Goal: Task Accomplishment & Management: Complete application form

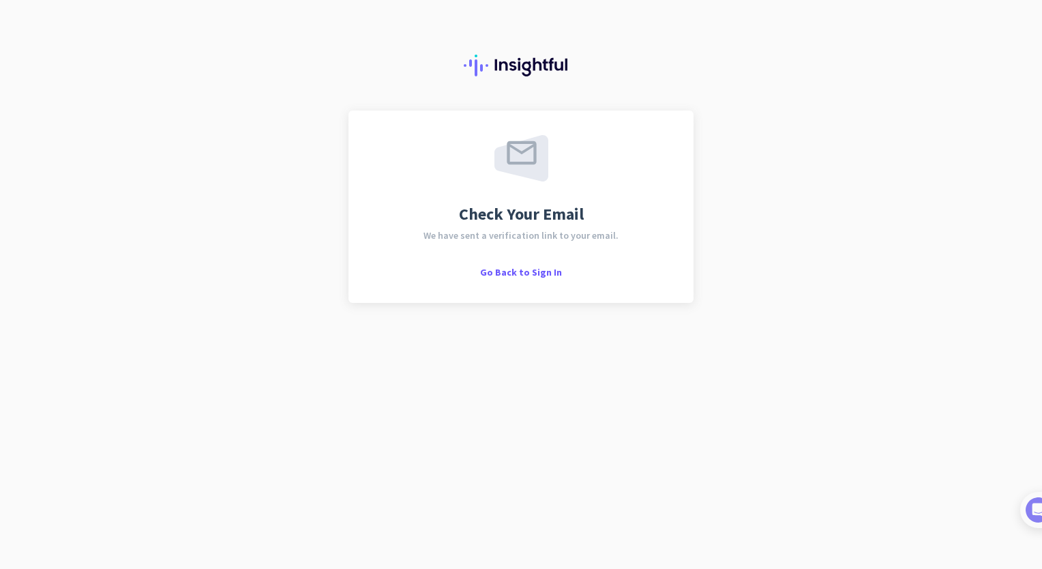
click at [542, 236] on span "We have sent a verification link to your email." at bounding box center [520, 235] width 195 height 10
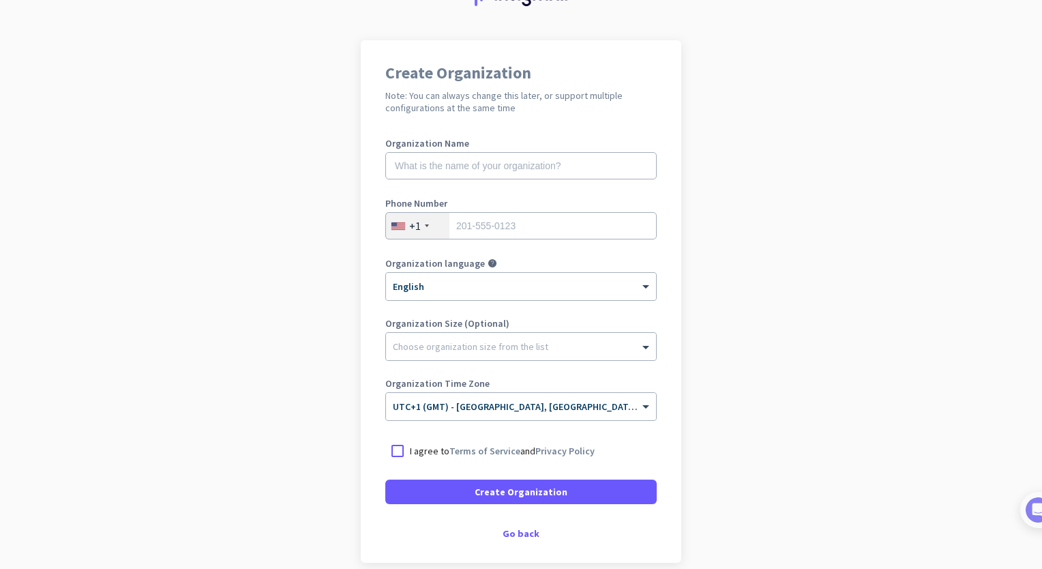
scroll to position [71, 0]
click at [543, 169] on input "text" at bounding box center [520, 164] width 271 height 27
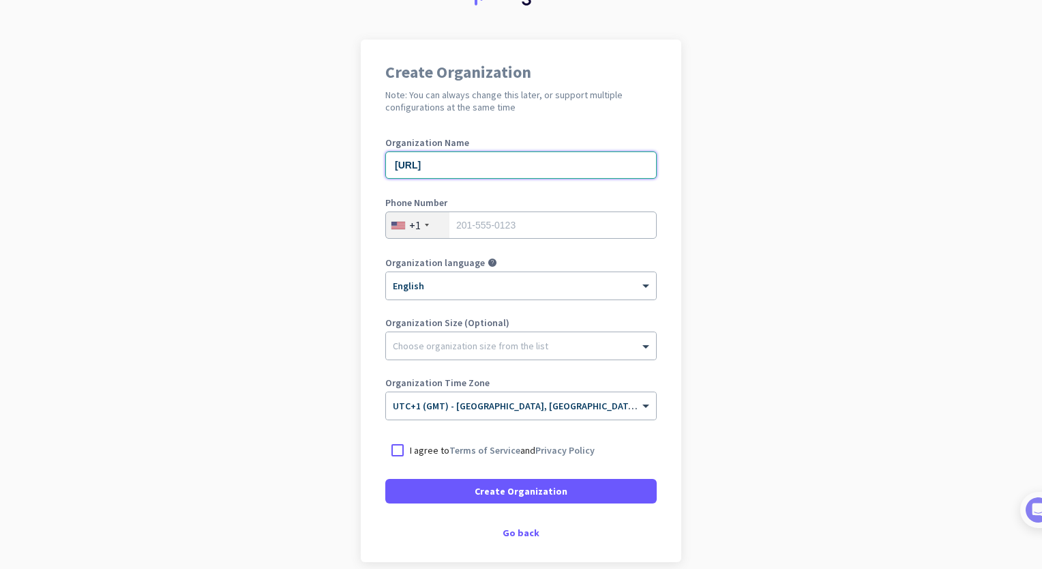
type input "Mercor.ai"
click at [414, 216] on div "+1" at bounding box center [417, 225] width 63 height 26
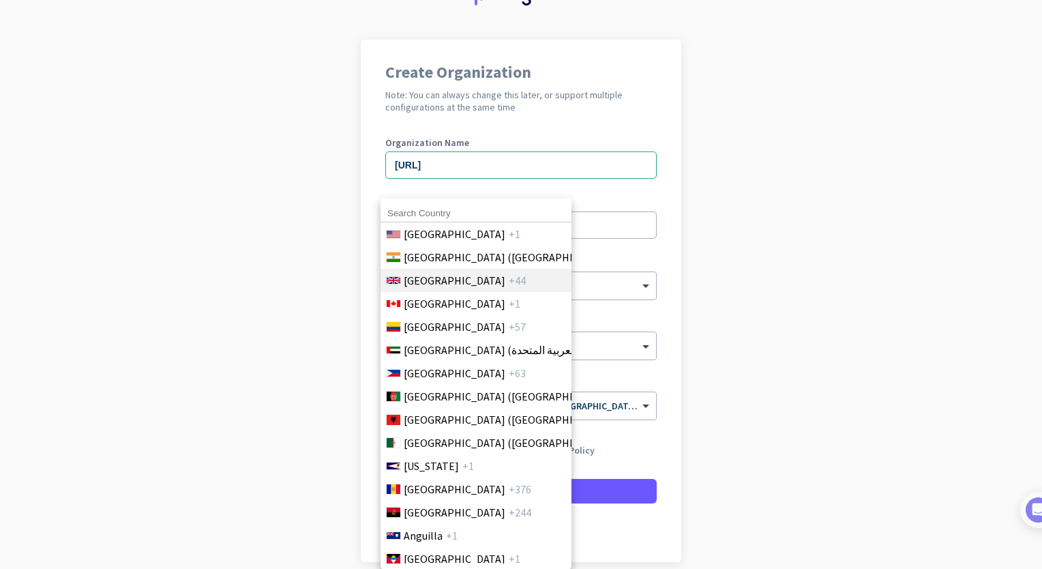
click at [444, 282] on span "United Kingdom" at bounding box center [455, 280] width 102 height 16
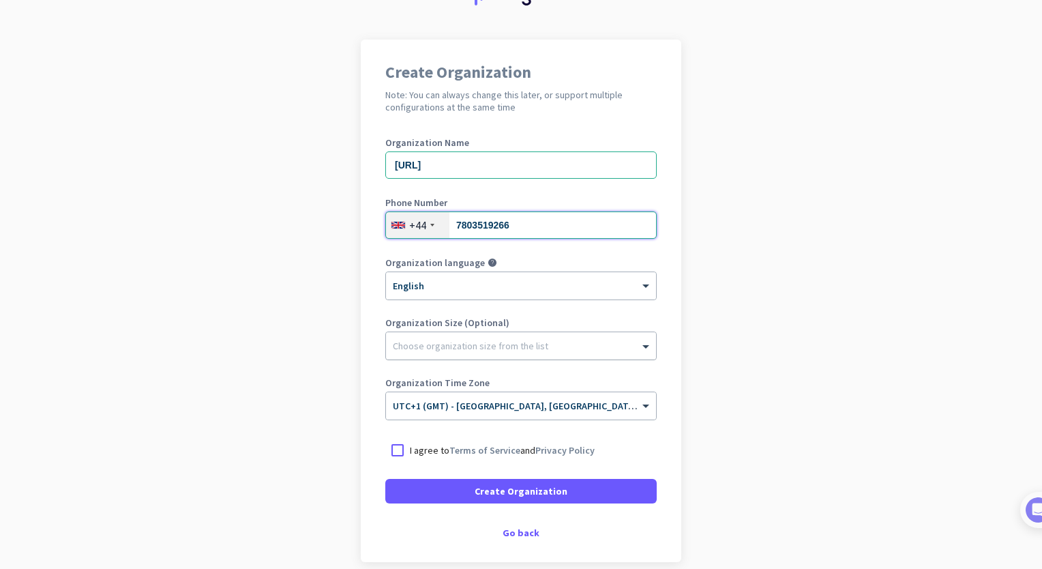
type input "7803519266"
click at [432, 348] on div at bounding box center [521, 342] width 270 height 14
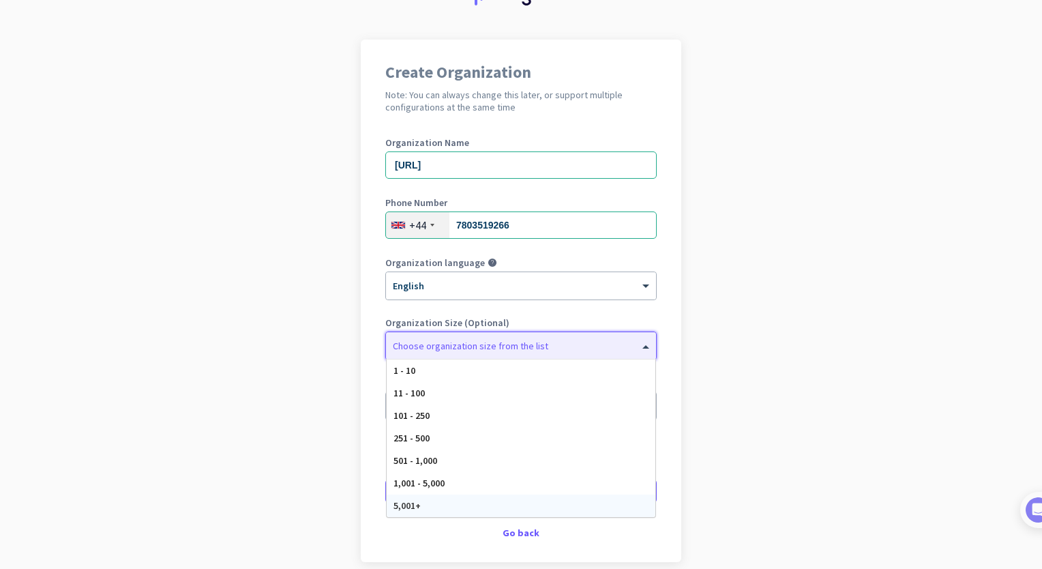
click at [412, 504] on span "5,001+" at bounding box center [406, 505] width 27 height 12
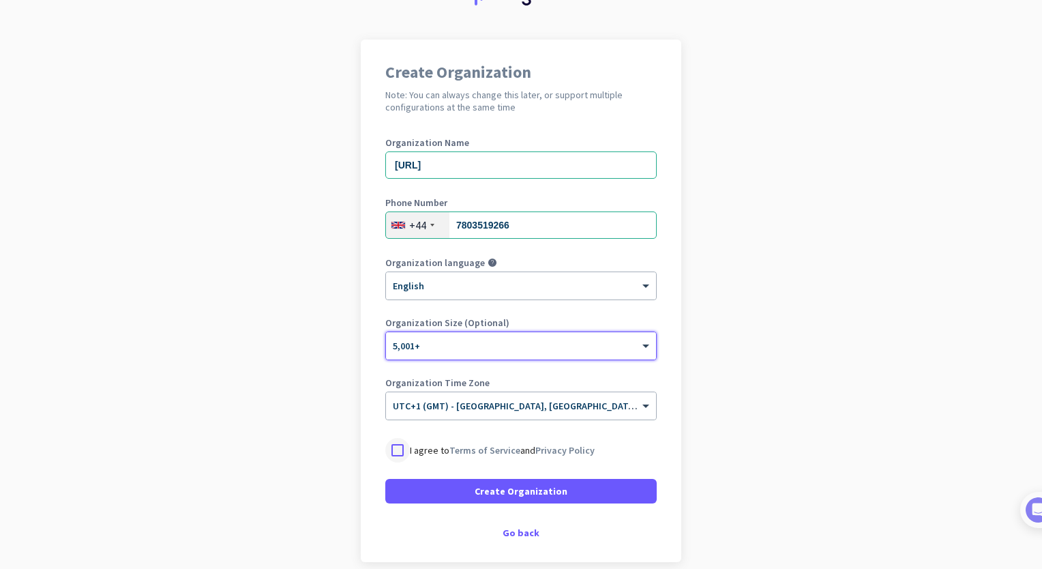
click at [395, 449] on div at bounding box center [397, 450] width 25 height 25
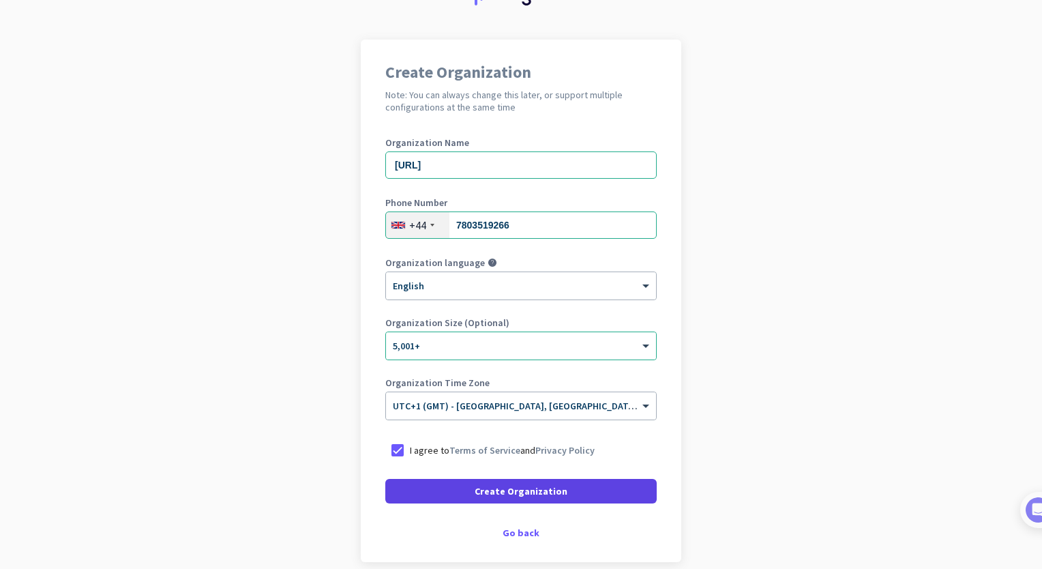
scroll to position [132, 0]
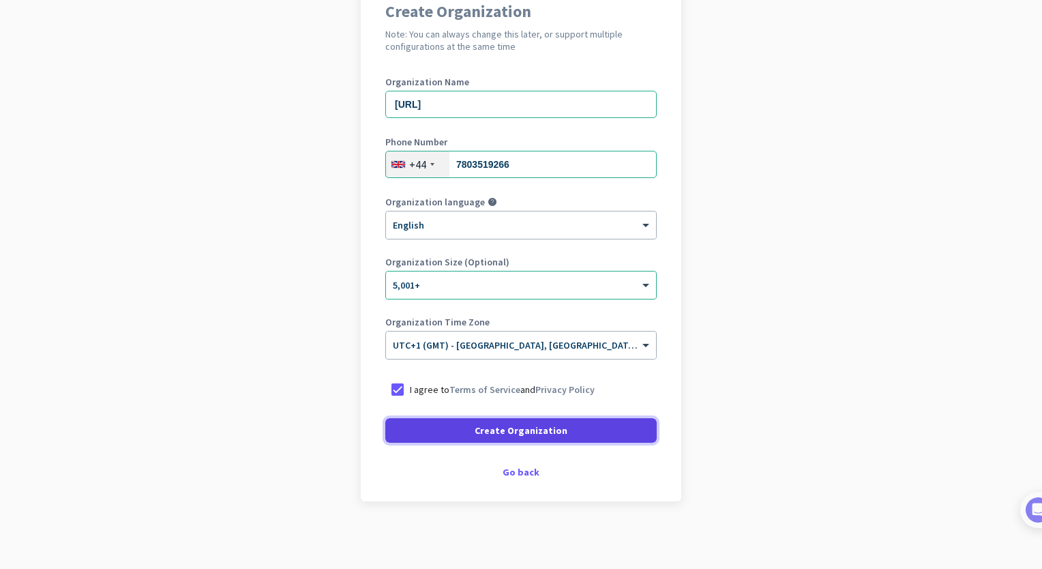
click at [457, 426] on span at bounding box center [520, 430] width 271 height 33
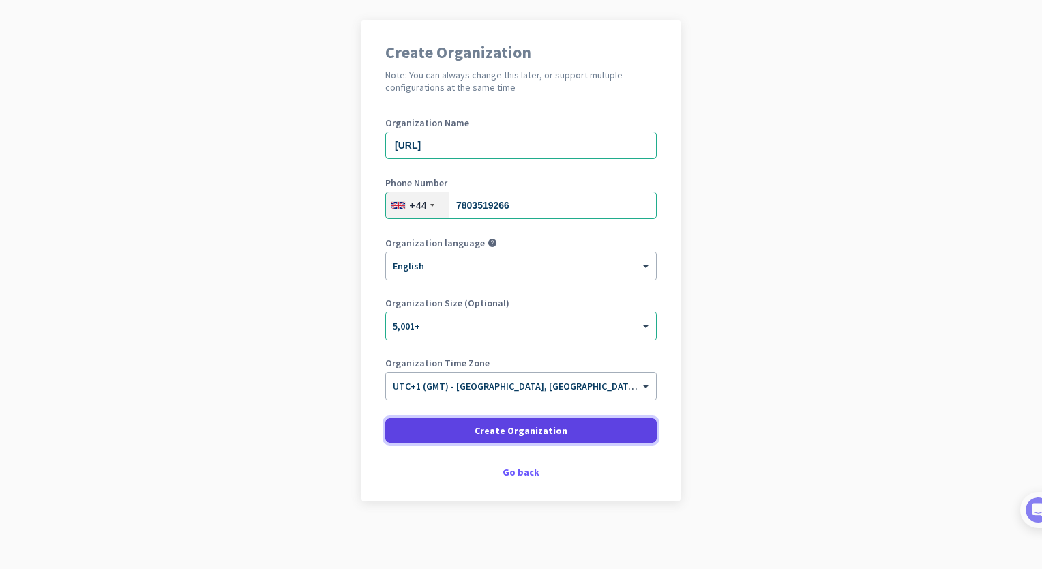
scroll to position [40, 0]
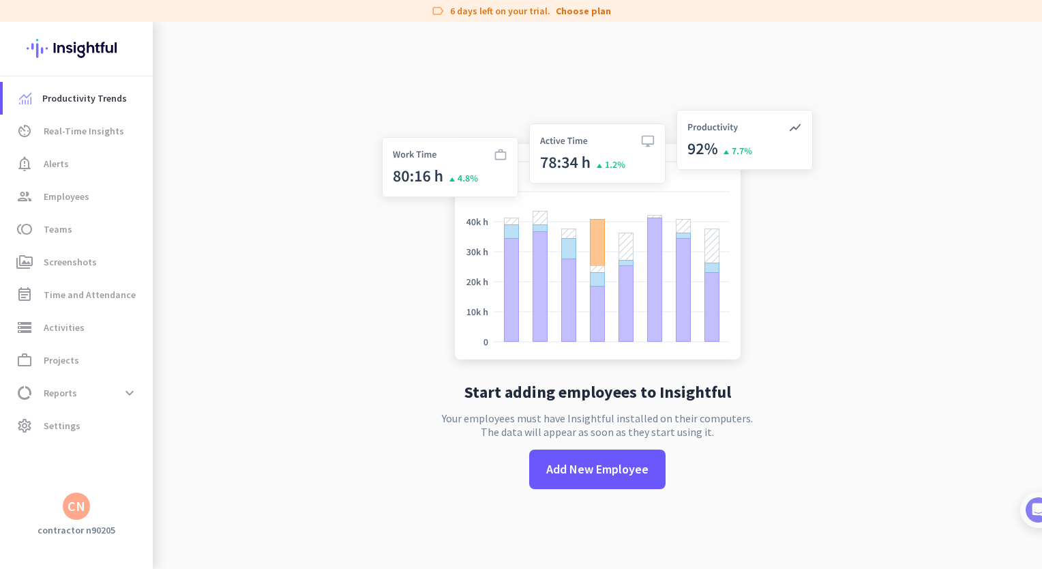
scroll to position [22, 0]
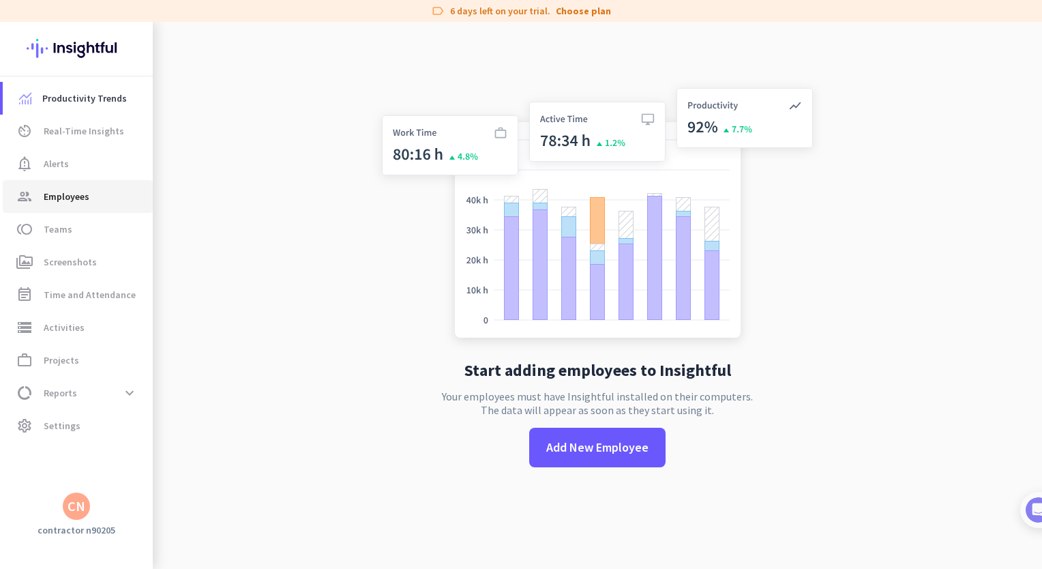
click at [82, 192] on span "Employees" at bounding box center [67, 196] width 46 height 16
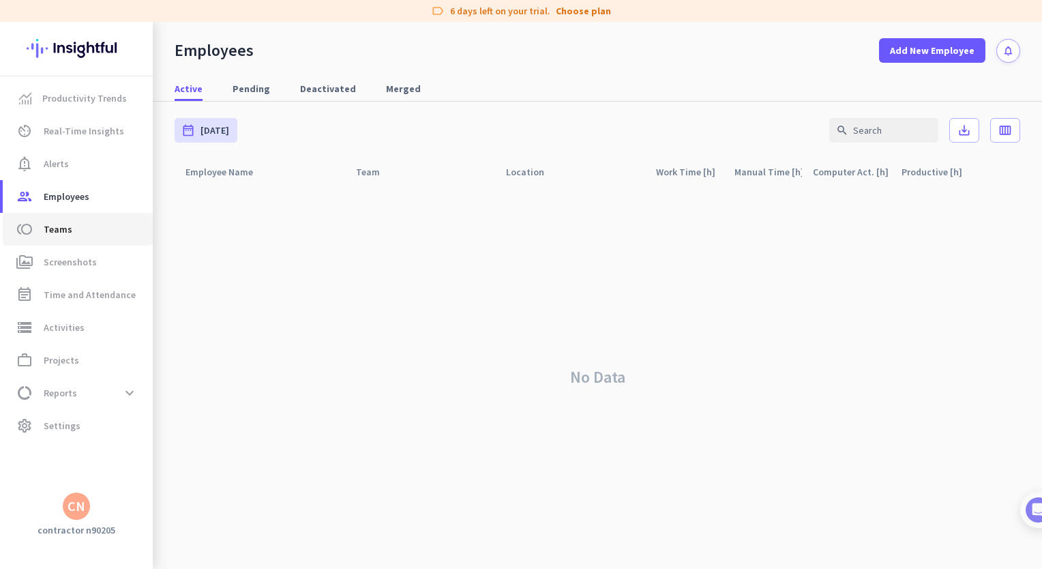
click at [72, 235] on span "toll Teams" at bounding box center [78, 229] width 128 height 16
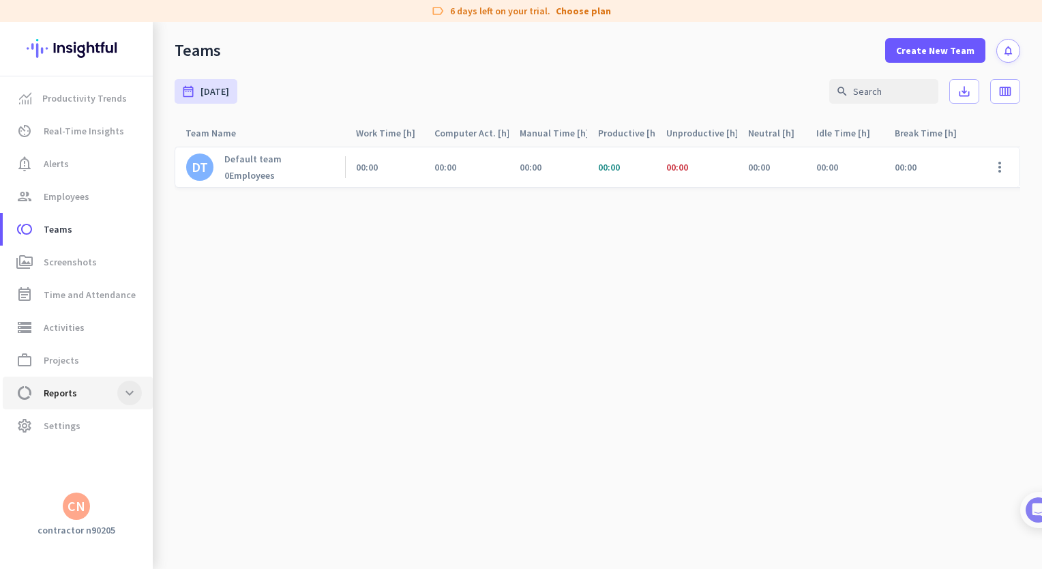
click at [117, 401] on span at bounding box center [129, 392] width 25 height 25
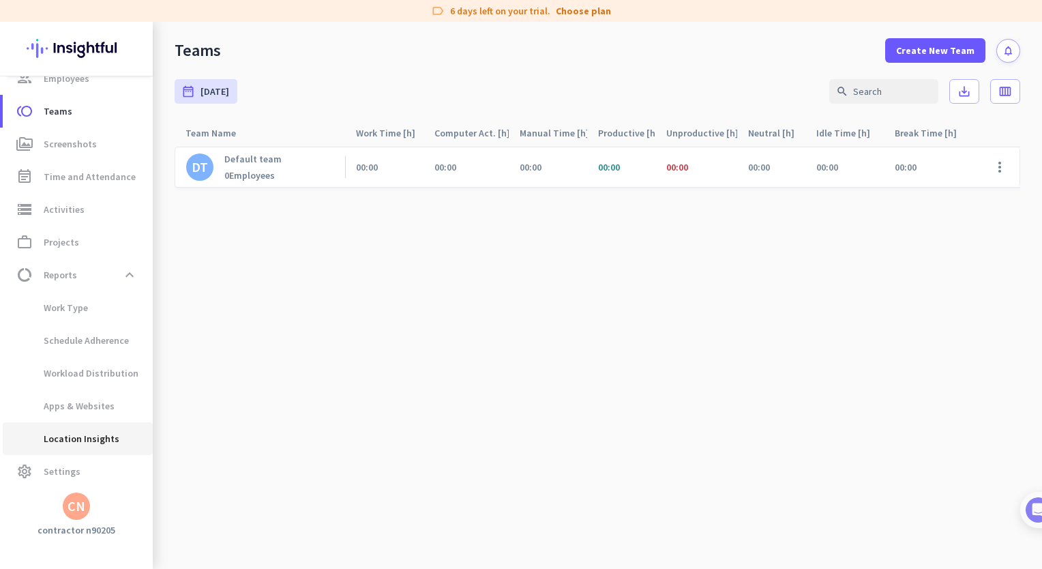
scroll to position [117, 0]
click at [72, 467] on span "Settings" at bounding box center [62, 472] width 37 height 16
